Goal: Task Accomplishment & Management: Complete application form

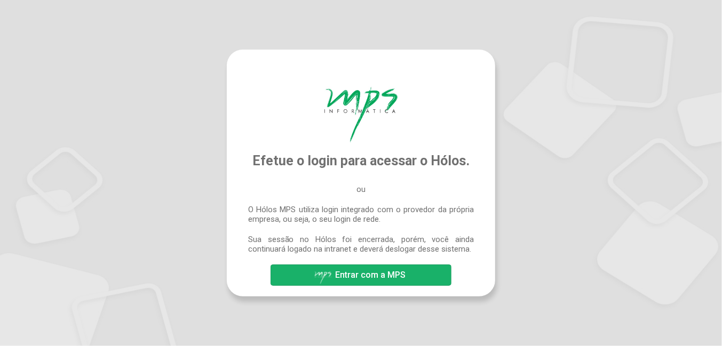
click at [381, 273] on span "Entrar com a MPS" at bounding box center [370, 275] width 70 height 10
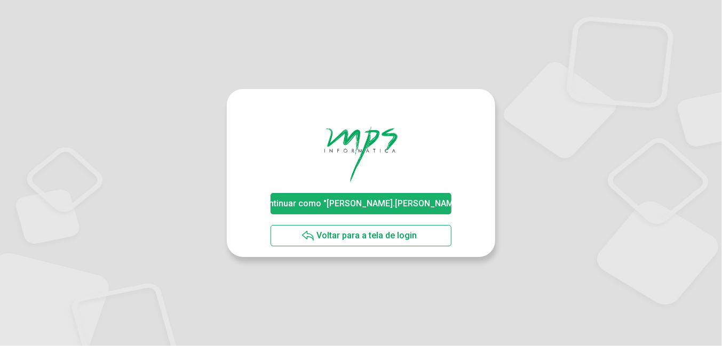
click at [363, 208] on span "Continuar como "leonardo.wons"" at bounding box center [361, 203] width 206 height 10
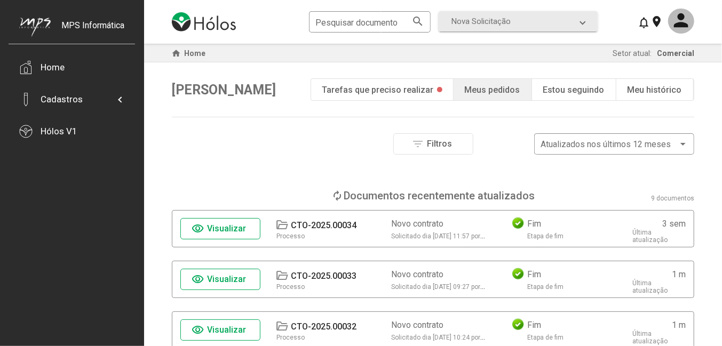
click at [516, 19] on div at bounding box center [361, 173] width 722 height 346
click at [586, 21] on mat-expansion-panel-header "Nova Solicitação" at bounding box center [518, 21] width 159 height 20
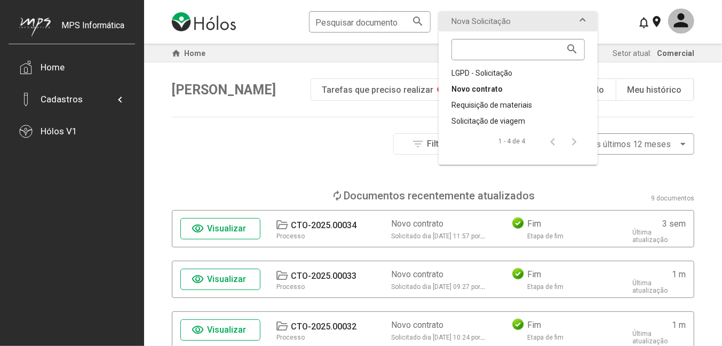
click at [492, 87] on div "Novo contrato" at bounding box center [517, 89] width 133 height 11
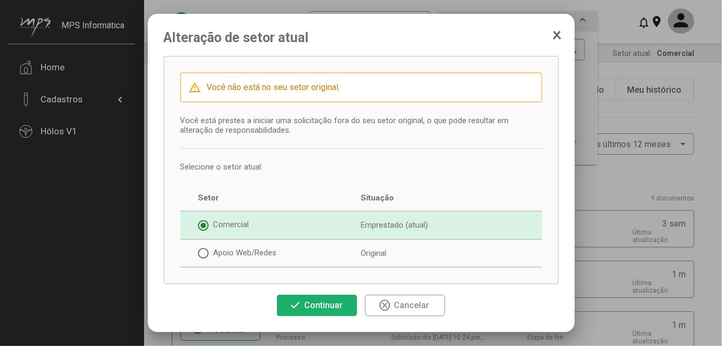
click at [314, 302] on span "Continuar" at bounding box center [323, 305] width 38 height 10
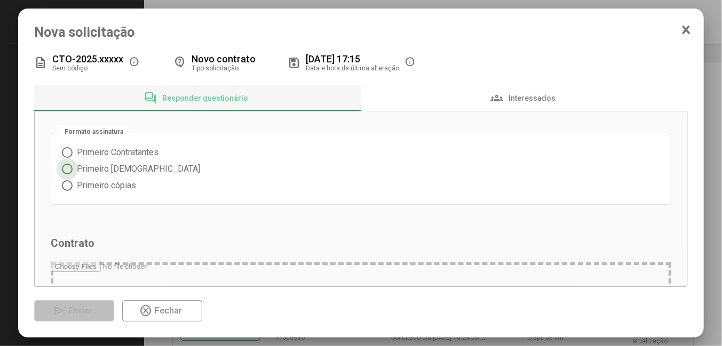
click at [65, 169] on span at bounding box center [67, 169] width 11 height 11
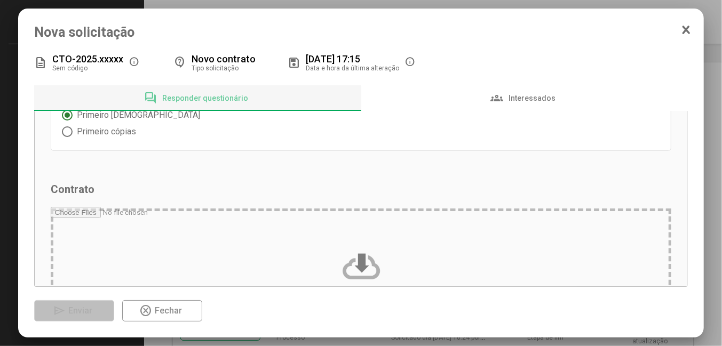
scroll to position [106, 0]
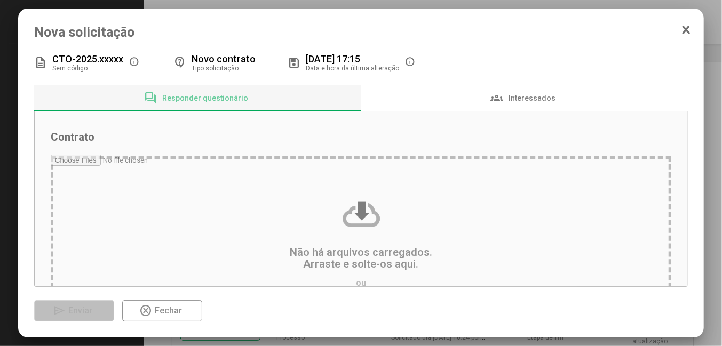
click at [353, 248] on input "file" at bounding box center [361, 256] width 620 height 203
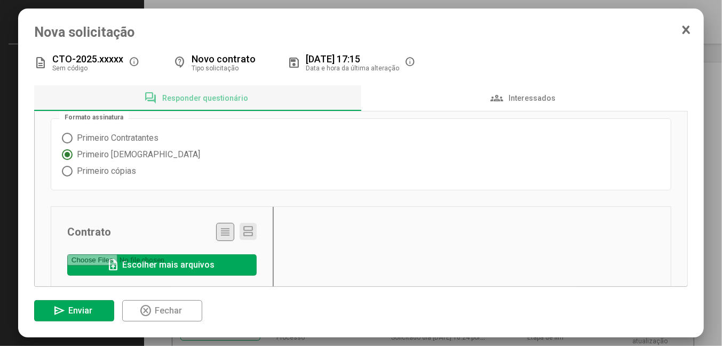
scroll to position [68, 0]
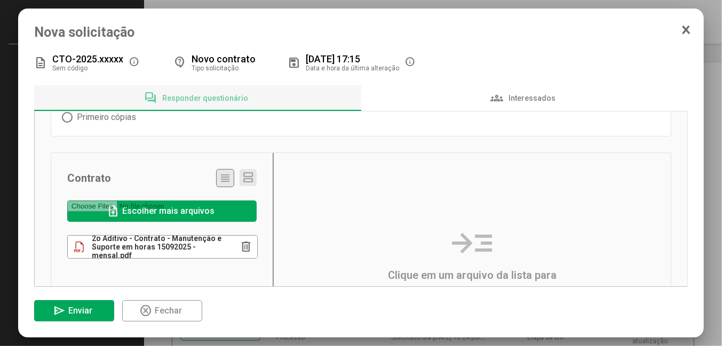
click at [198, 256] on div "2o Aditivo - Contrato - Manutenção e Suporte em horas 15092025 - mensal.pdf" at bounding box center [151, 246] width 167 height 21
click at [378, 120] on mat-radio-group "Primeiro Contratantes Primeiro Testemunhas Primeiro cópias" at bounding box center [361, 100] width 598 height 49
click at [527, 92] on div "groups Interessados" at bounding box center [524, 98] width 68 height 13
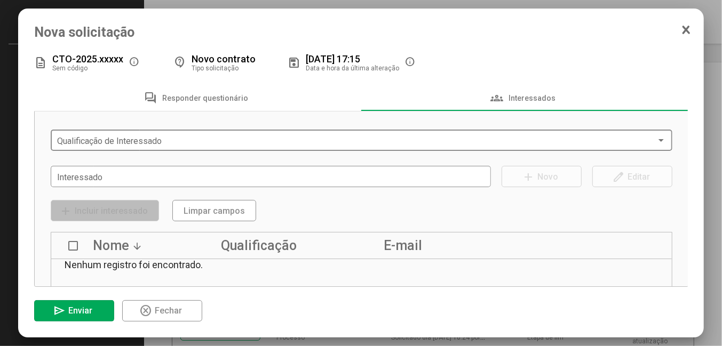
click at [153, 144] on span at bounding box center [356, 141] width 599 height 10
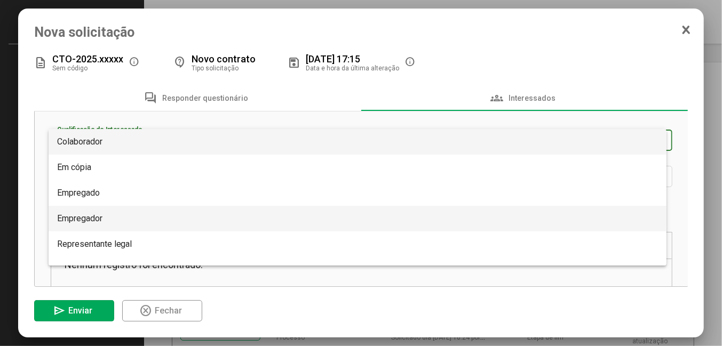
scroll to position [17, 0]
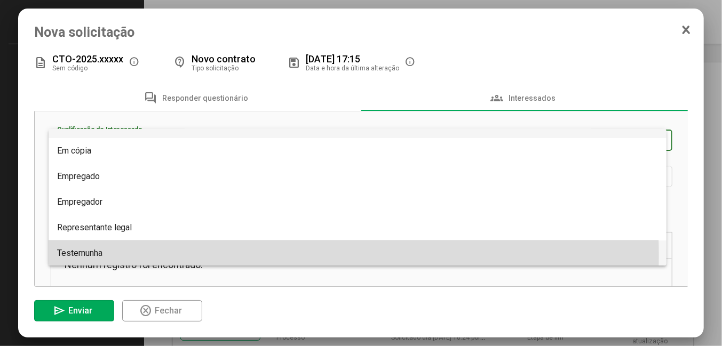
click at [102, 257] on span "Testemunha" at bounding box center [79, 253] width 45 height 10
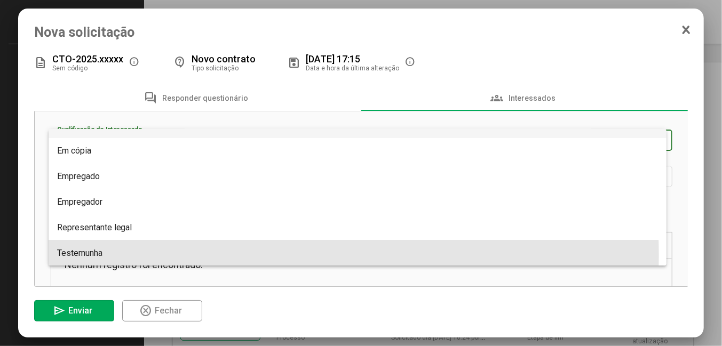
scroll to position [17, 0]
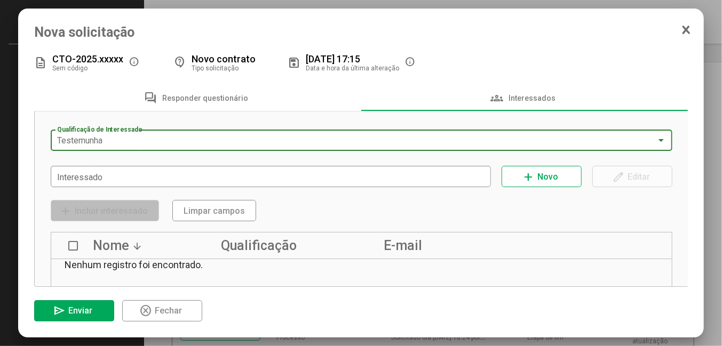
click at [120, 142] on div "Testemunha" at bounding box center [356, 141] width 599 height 10
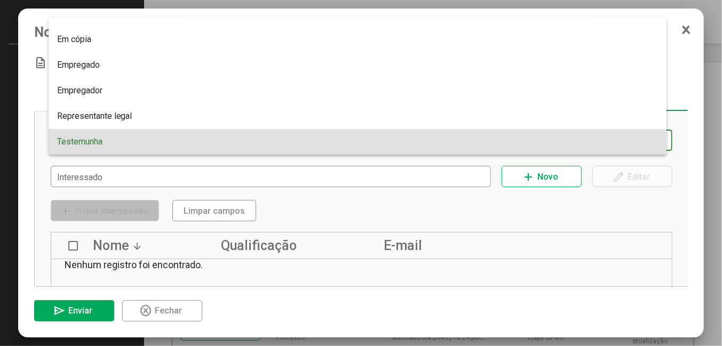
click at [117, 180] on div at bounding box center [361, 173] width 722 height 346
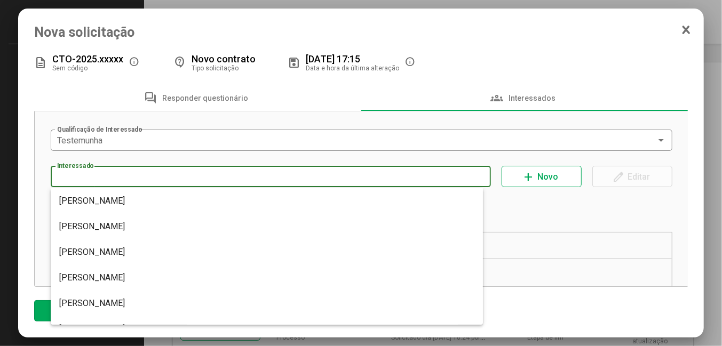
click at [120, 179] on input "Interessado" at bounding box center [270, 177] width 427 height 10
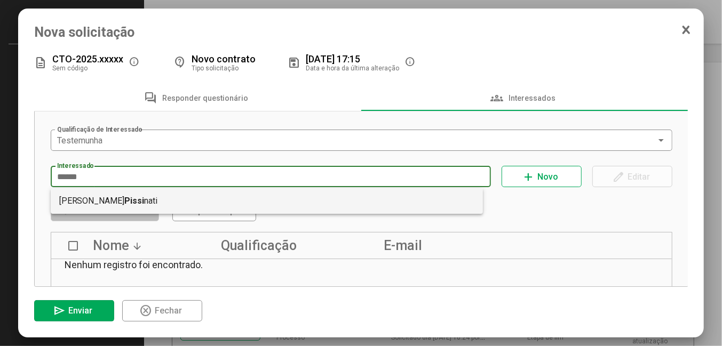
click at [116, 198] on mat-option "Marcelo Aloísio Reis Pissi nati" at bounding box center [267, 201] width 433 height 26
type input "**********"
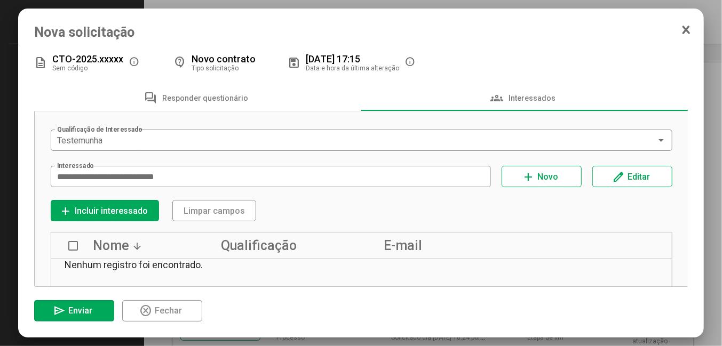
click at [439, 208] on div "add Incluir interessado Limpar campos" at bounding box center [362, 210] width 622 height 21
click at [94, 209] on span "Incluir interessado" at bounding box center [111, 211] width 73 height 10
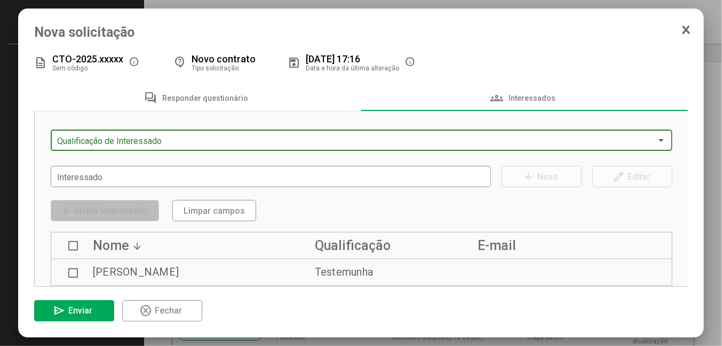
click at [131, 140] on span at bounding box center [356, 141] width 599 height 10
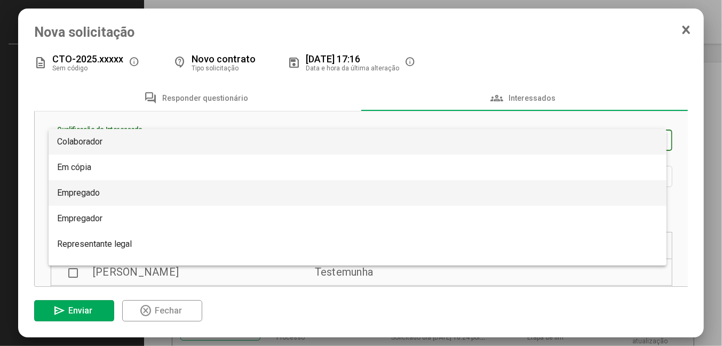
scroll to position [17, 0]
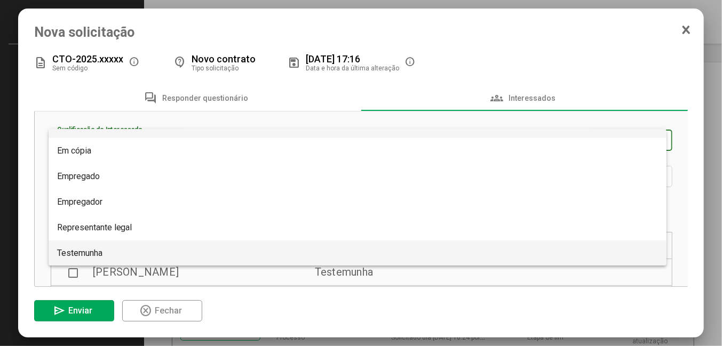
click at [78, 253] on span "Testemunha" at bounding box center [79, 253] width 45 height 10
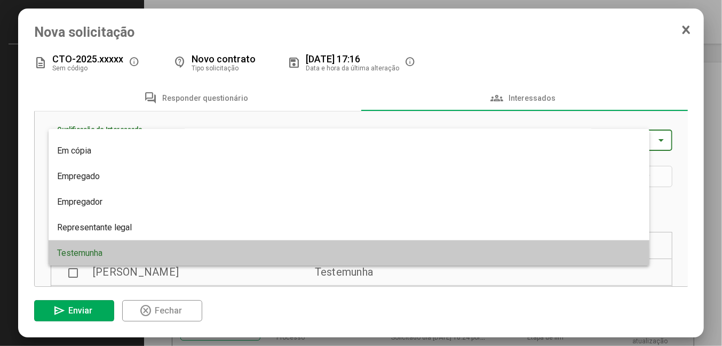
scroll to position [17, 0]
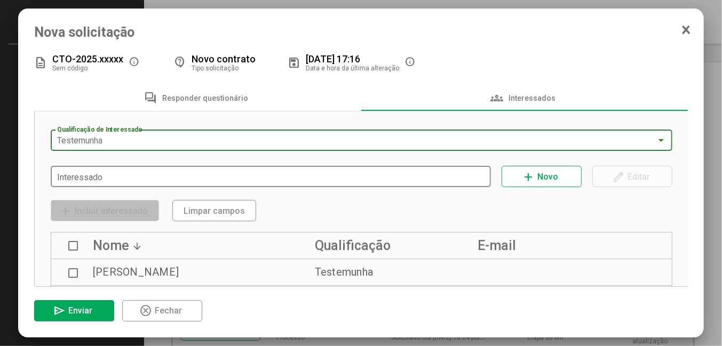
click at [90, 180] on input "Interessado" at bounding box center [270, 177] width 427 height 10
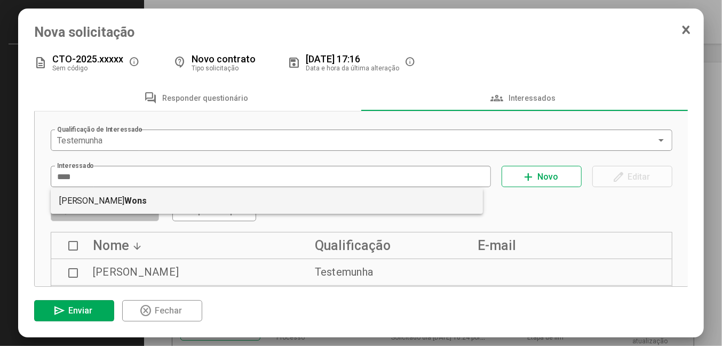
click at [125, 202] on b "Wons" at bounding box center [136, 201] width 22 height 26
type input "**********"
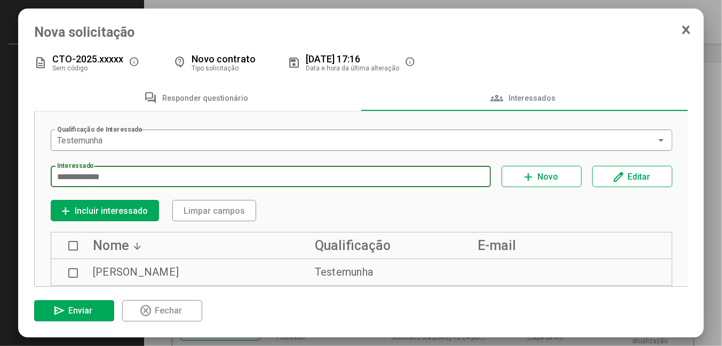
click at [119, 213] on span "Incluir interessado" at bounding box center [111, 211] width 73 height 10
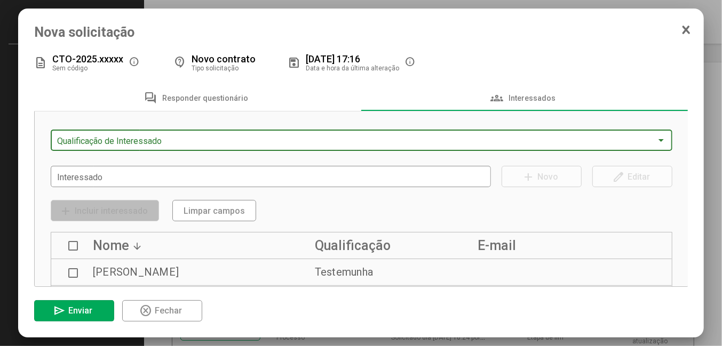
click at [121, 142] on span at bounding box center [356, 141] width 599 height 10
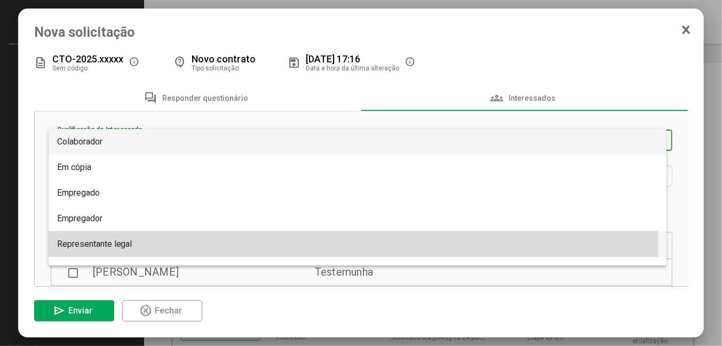
click at [99, 243] on span "Representante legal" at bounding box center [94, 244] width 75 height 10
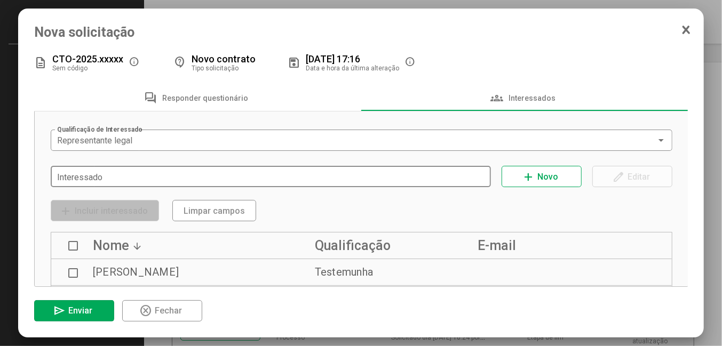
click at [105, 170] on div "Interessado" at bounding box center [270, 175] width 427 height 23
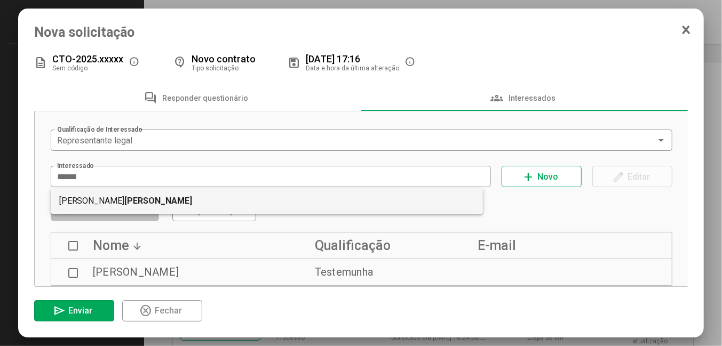
click at [110, 200] on mat-option "Alexandre Dores Fabian" at bounding box center [267, 201] width 433 height 26
type input "**********"
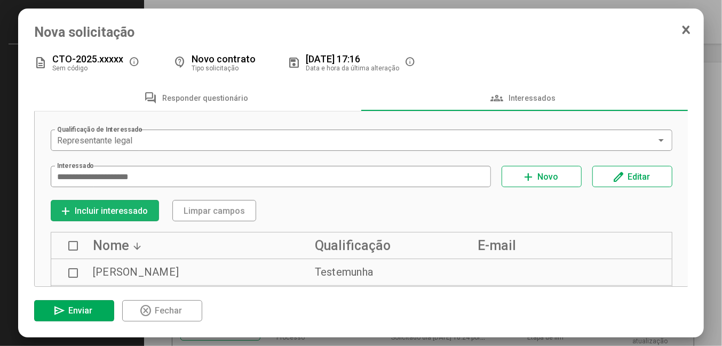
click at [112, 212] on span "Incluir interessado" at bounding box center [111, 211] width 73 height 10
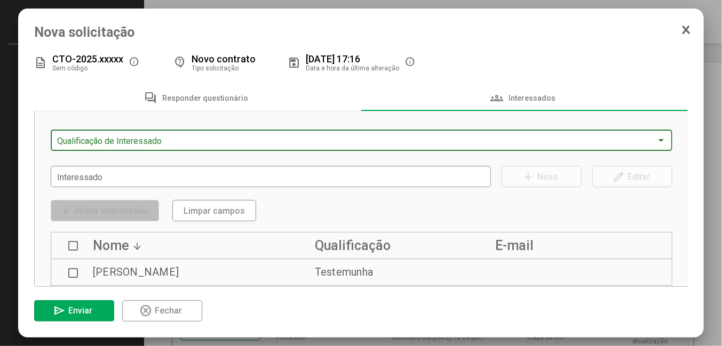
click at [111, 140] on span at bounding box center [356, 141] width 599 height 10
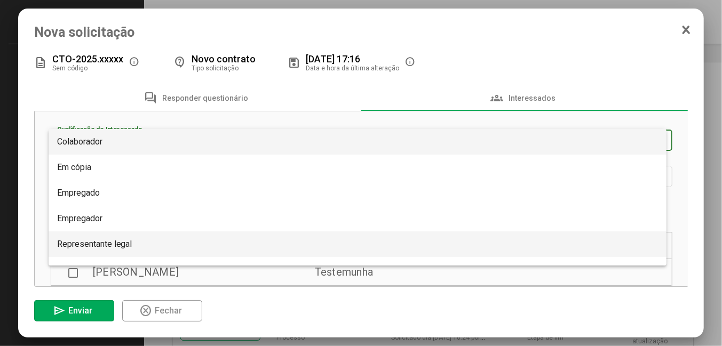
click at [98, 245] on span "Representante legal" at bounding box center [94, 244] width 75 height 10
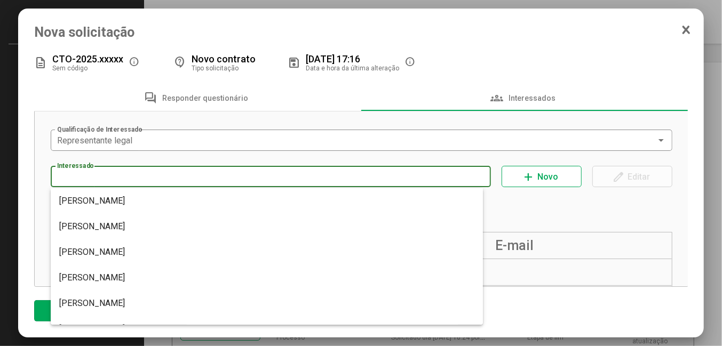
click at [94, 180] on input "Interessado" at bounding box center [270, 177] width 427 height 10
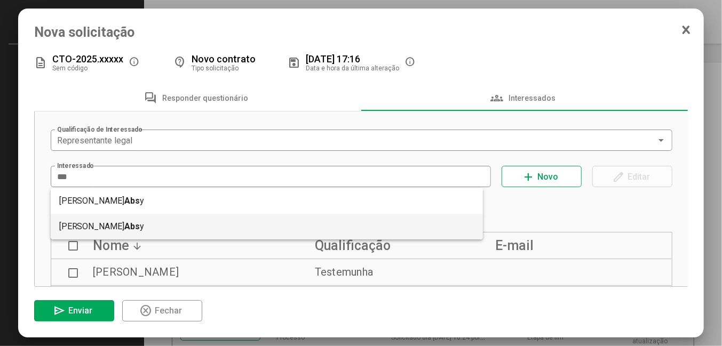
click at [92, 230] on mat-option "Paulo Roberto Abs y" at bounding box center [267, 227] width 433 height 26
type input "**********"
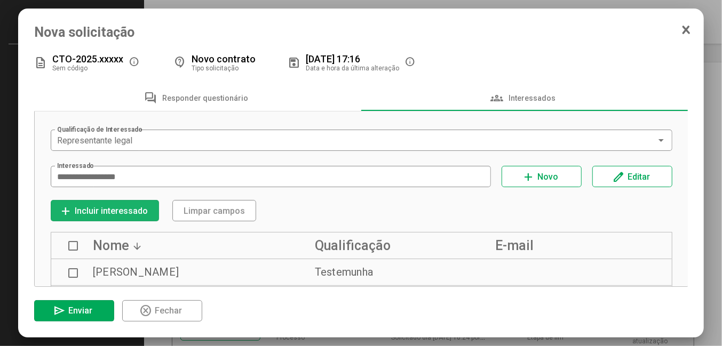
click at [139, 218] on span "add Incluir interessado" at bounding box center [104, 211] width 91 height 19
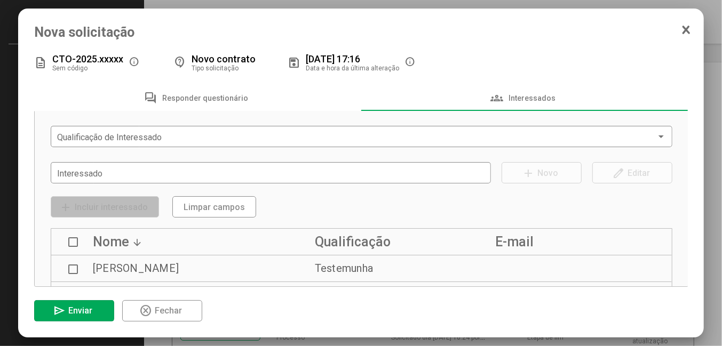
scroll to position [0, 0]
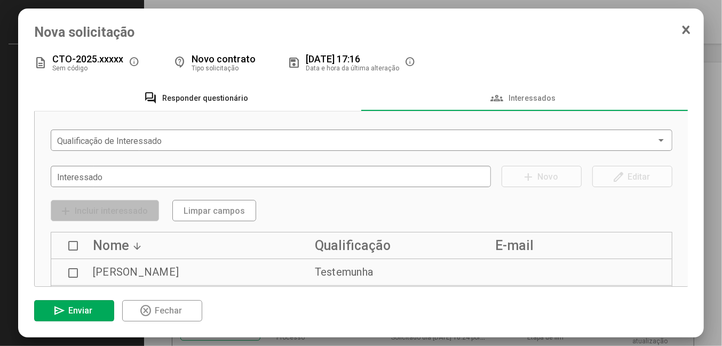
click at [227, 94] on span "Responder questionário" at bounding box center [205, 98] width 86 height 9
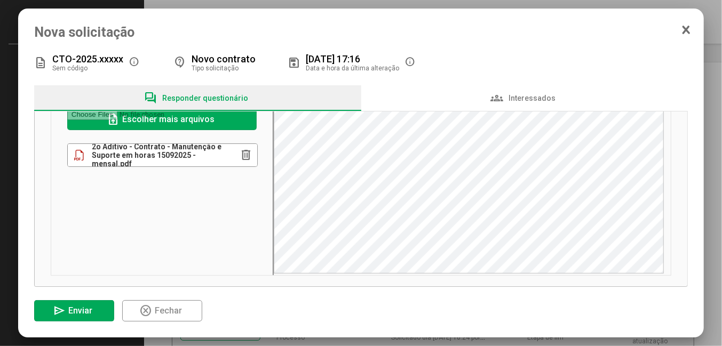
scroll to position [106, 0]
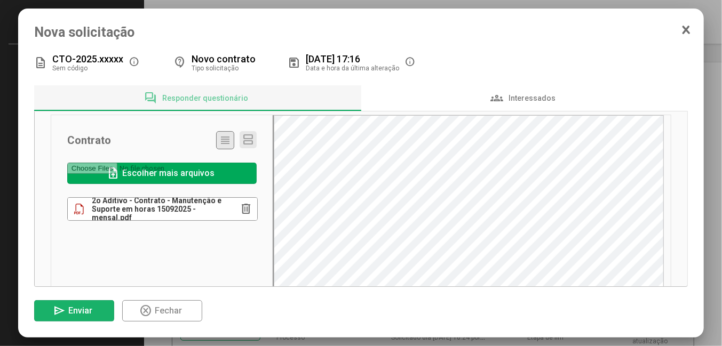
click at [102, 312] on button "send Enviar" at bounding box center [74, 310] width 80 height 21
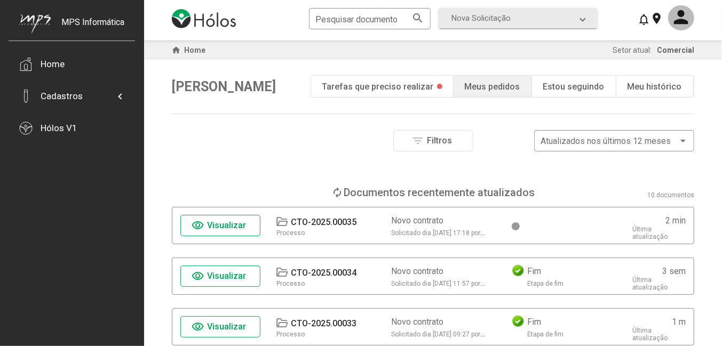
scroll to position [53, 0]
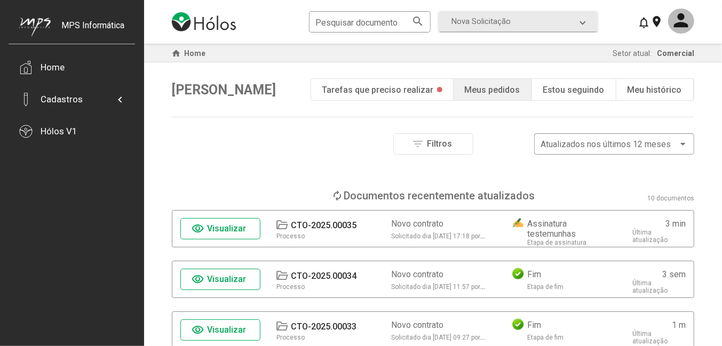
click at [225, 233] on span "Visualizar" at bounding box center [227, 229] width 39 height 10
